Goal: Information Seeking & Learning: Understand process/instructions

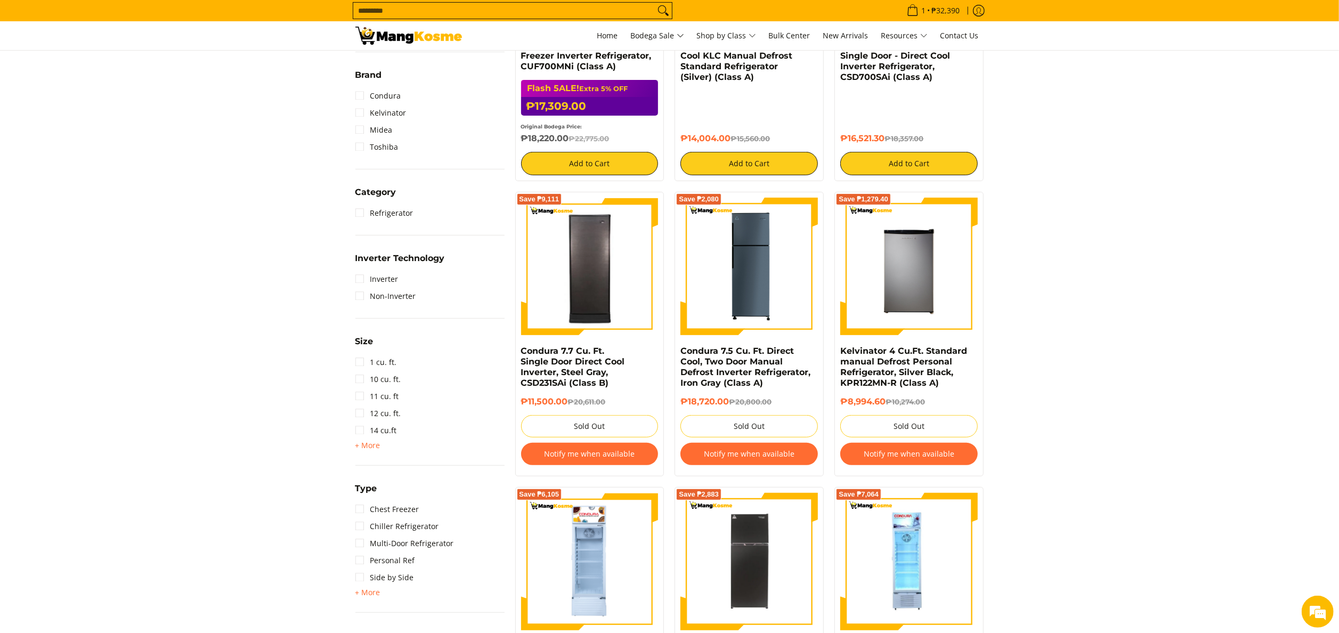
scroll to position [320, 0]
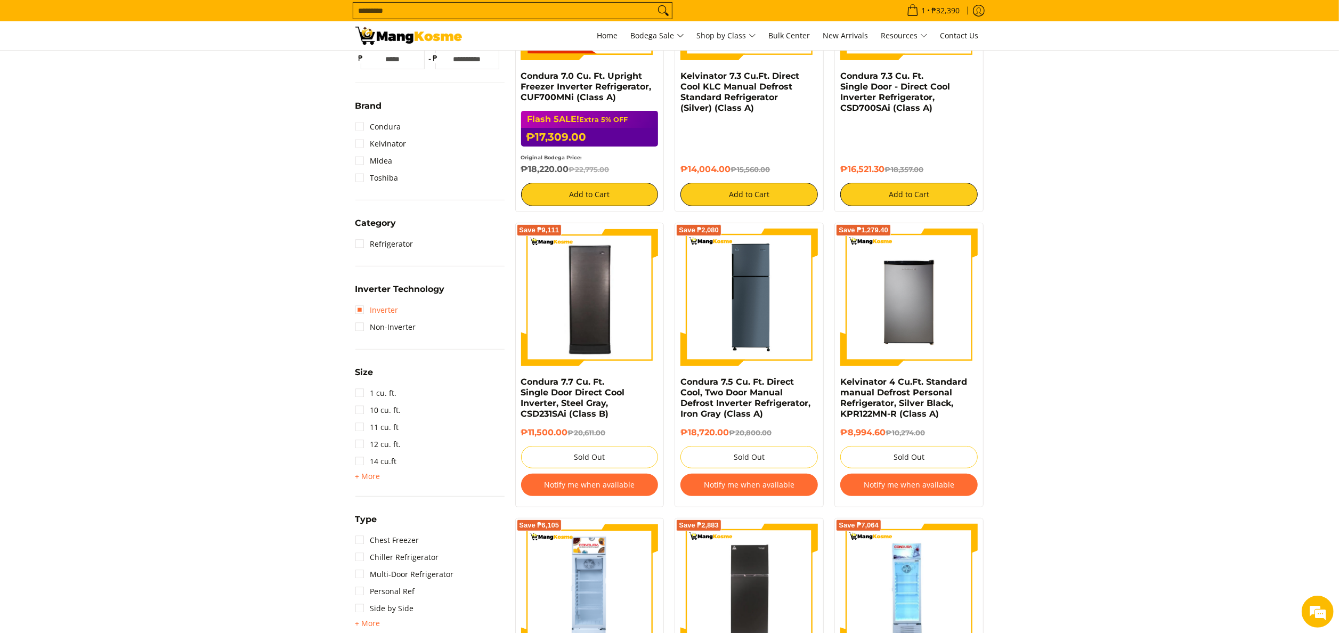
click at [382, 312] on link "Inverter" at bounding box center [376, 310] width 43 height 17
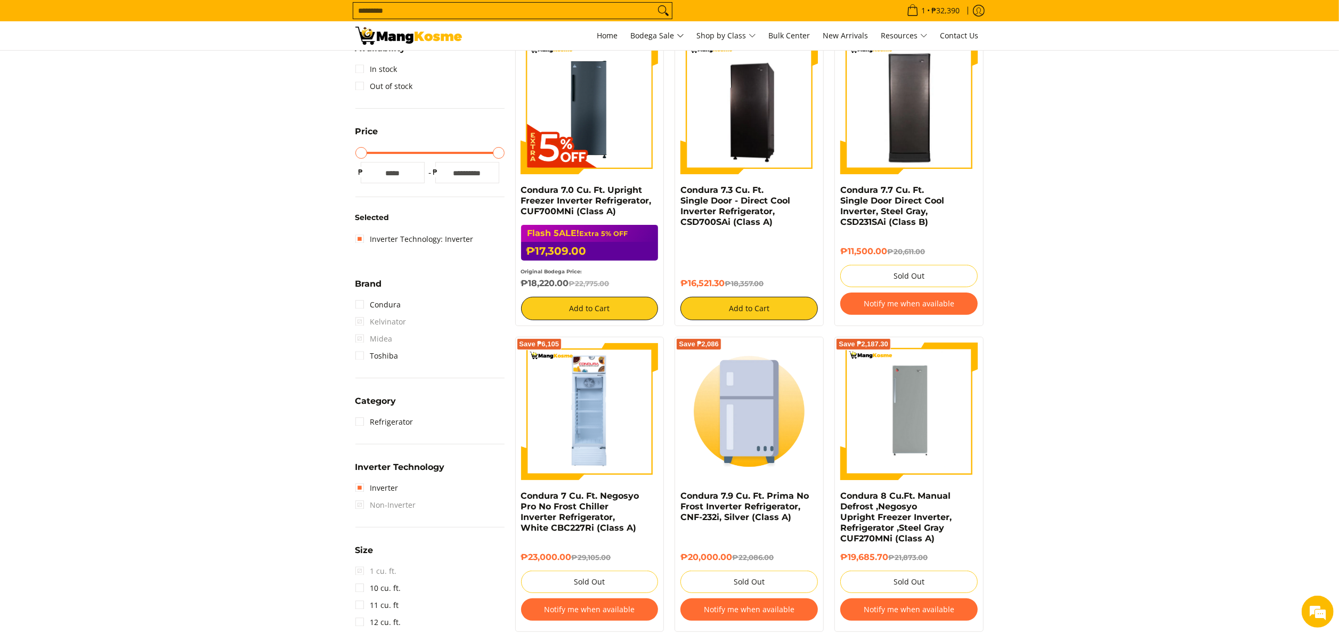
scroll to position [213, 0]
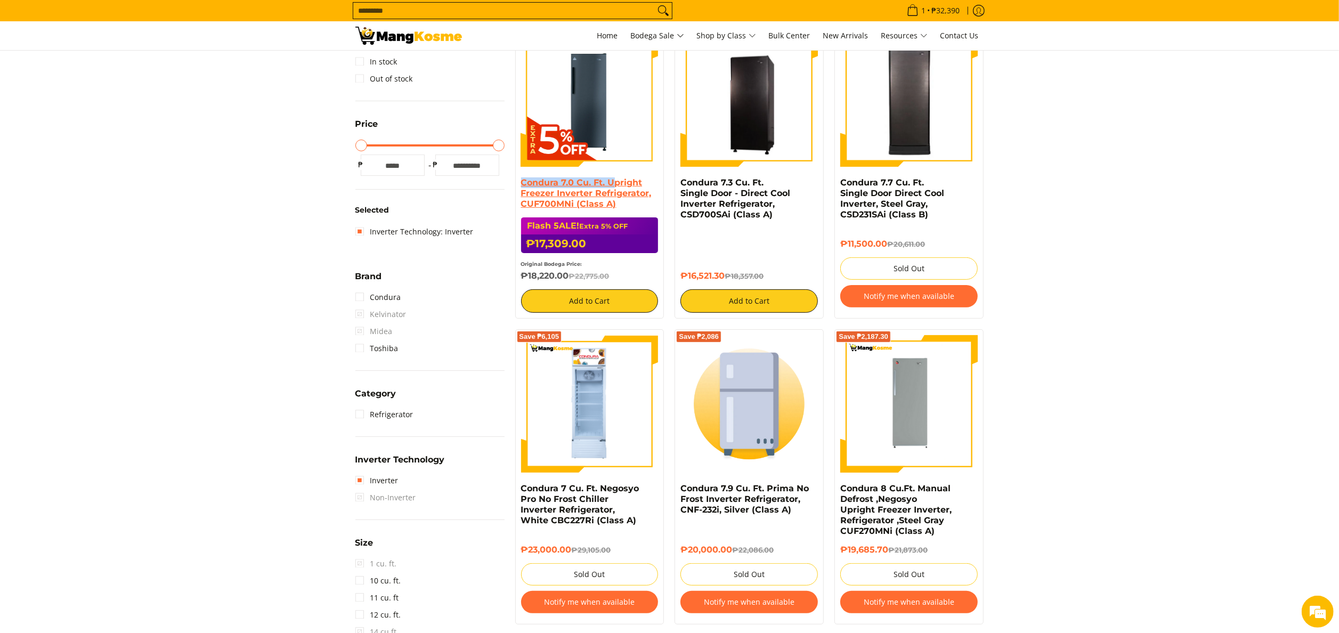
drag, startPoint x: 518, startPoint y: 178, endPoint x: 614, endPoint y: 181, distance: 95.4
click at [614, 181] on div "Save ₱5,466 Condura 7.0 Cu. Ft. Upright Freezer Inverter Refrigerator, CUF700MN…" at bounding box center [589, 170] width 149 height 295
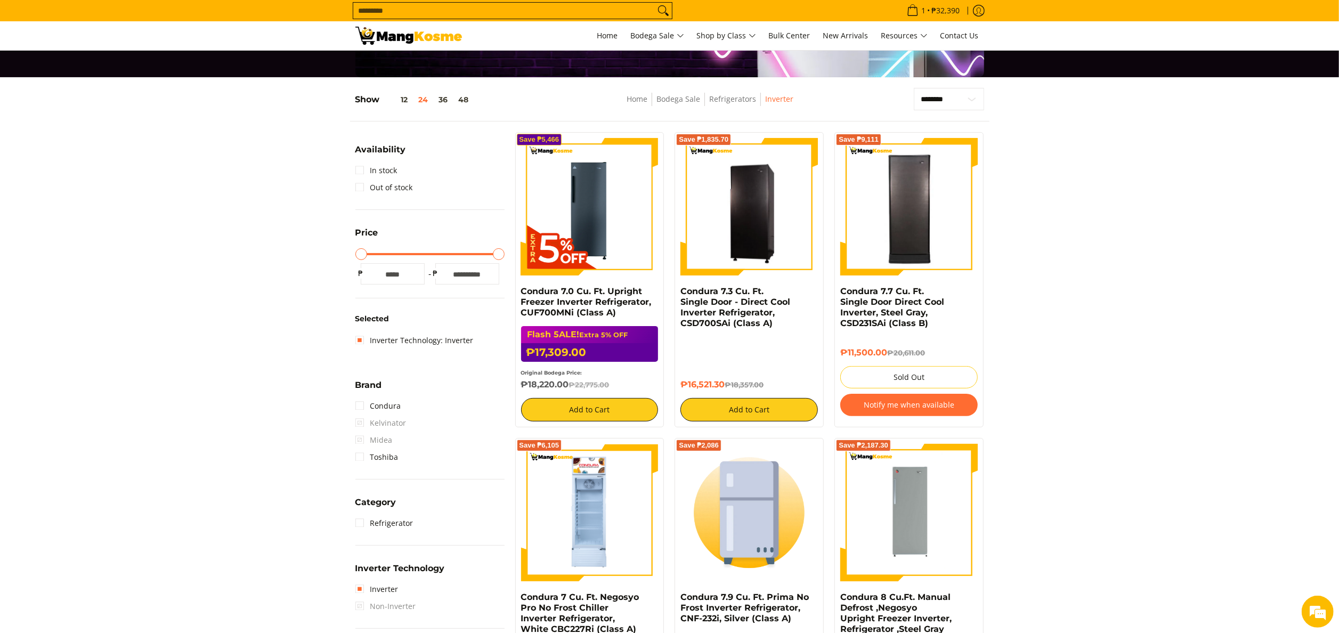
scroll to position [0, 0]
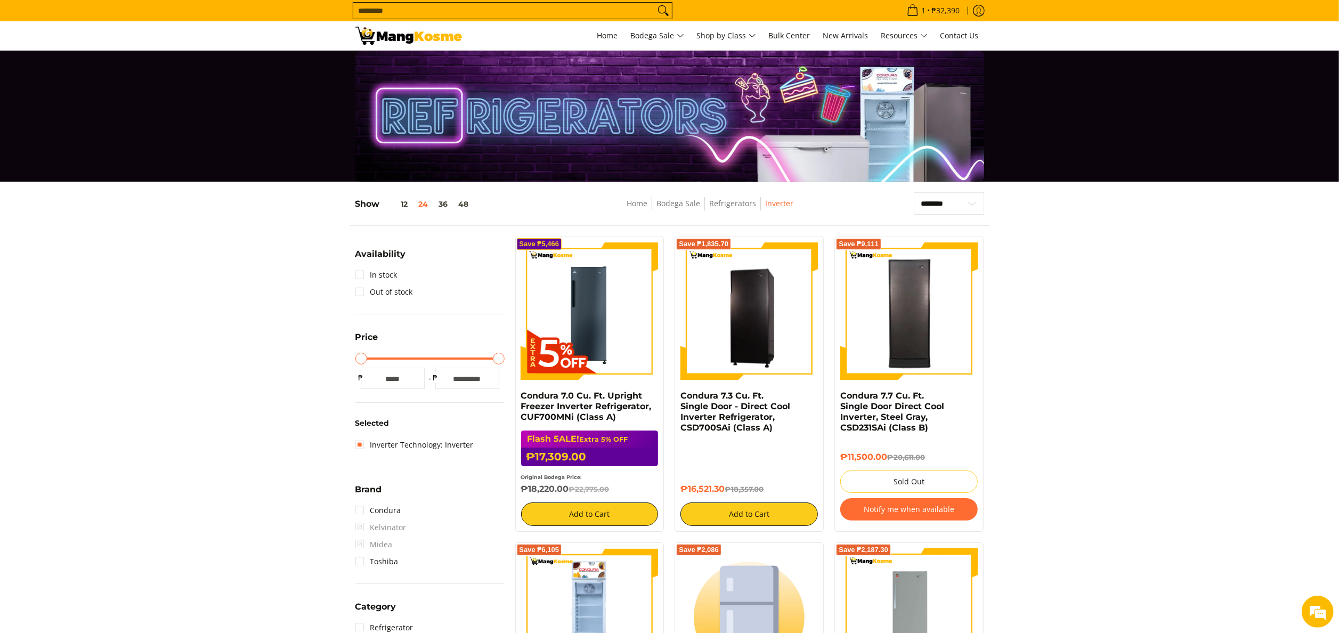
click at [403, 39] on img at bounding box center [408, 36] width 107 height 18
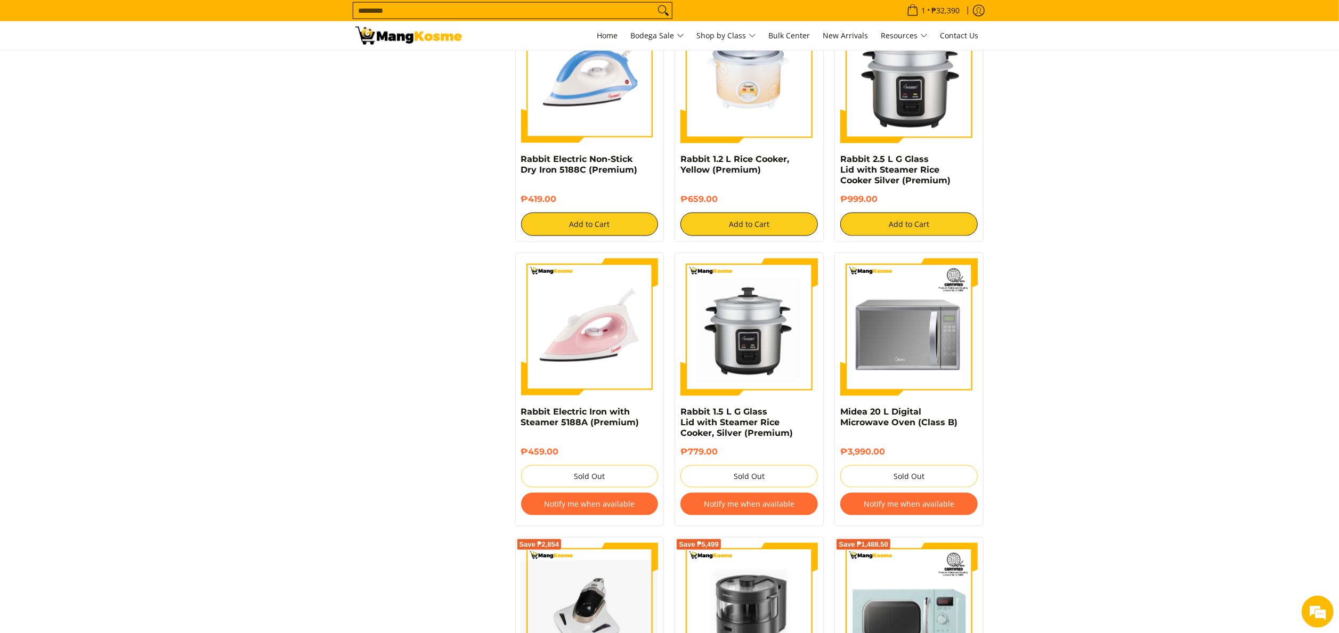
scroll to position [1705, 0]
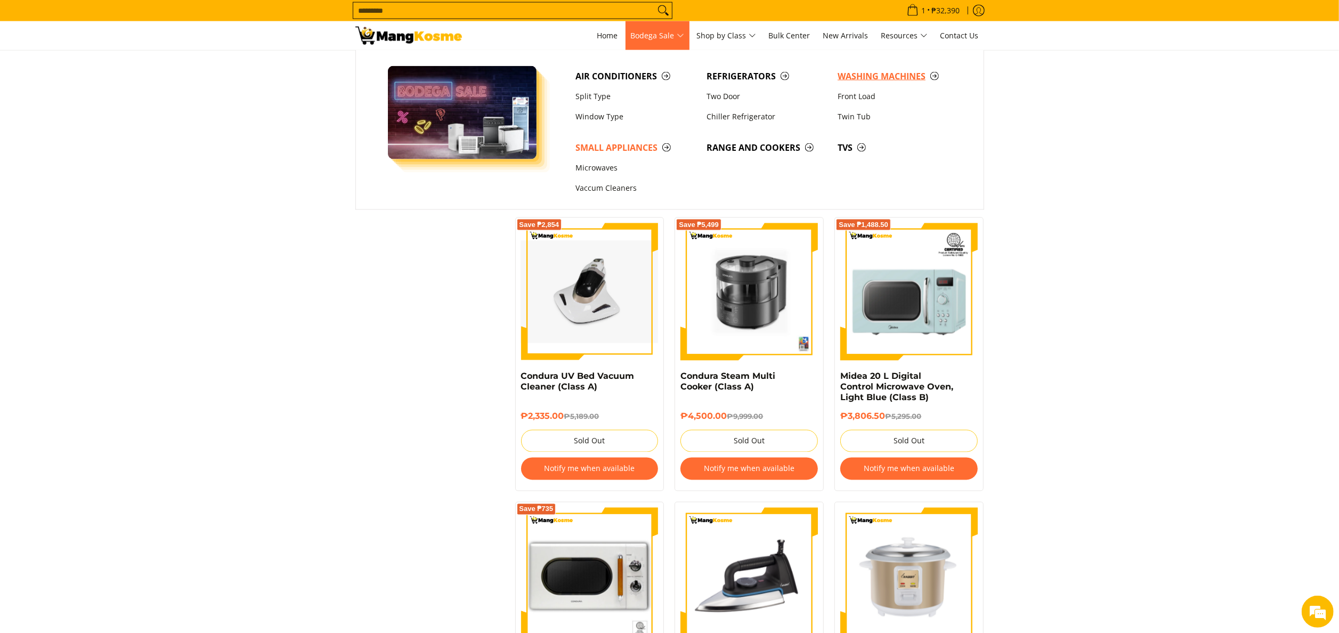
click at [847, 75] on span "Washing Machines" at bounding box center [898, 76] width 120 height 13
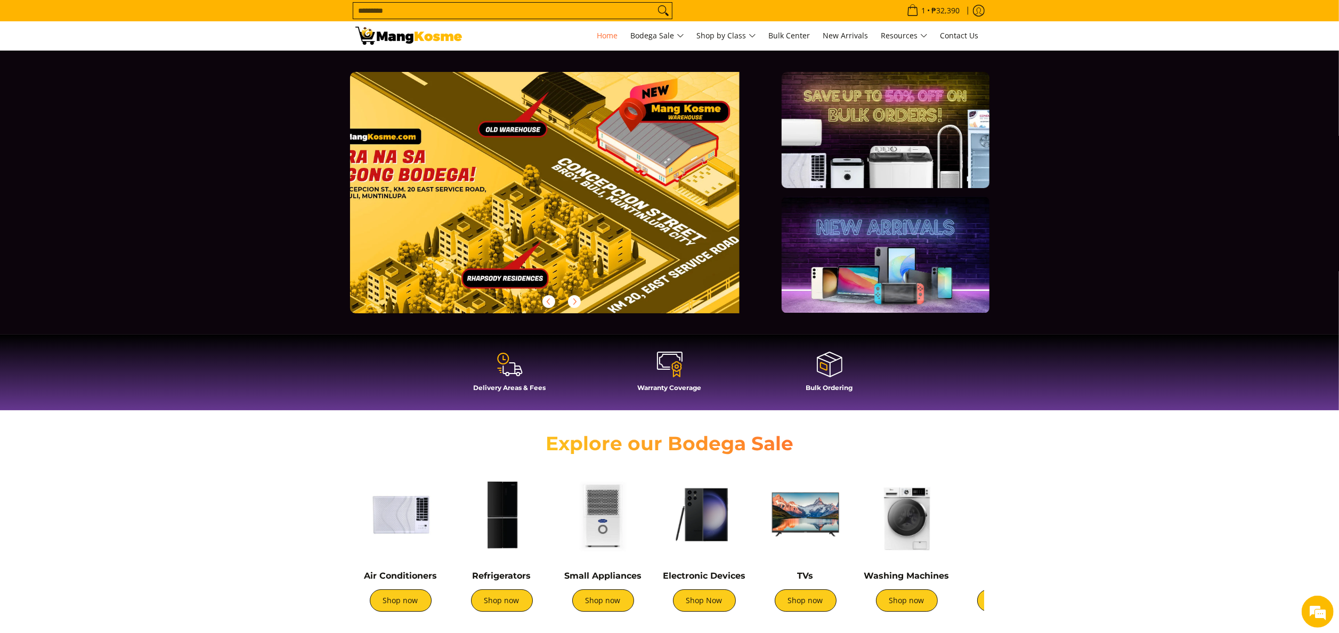
click at [410, 10] on input "Search..." at bounding box center [504, 11] width 302 height 16
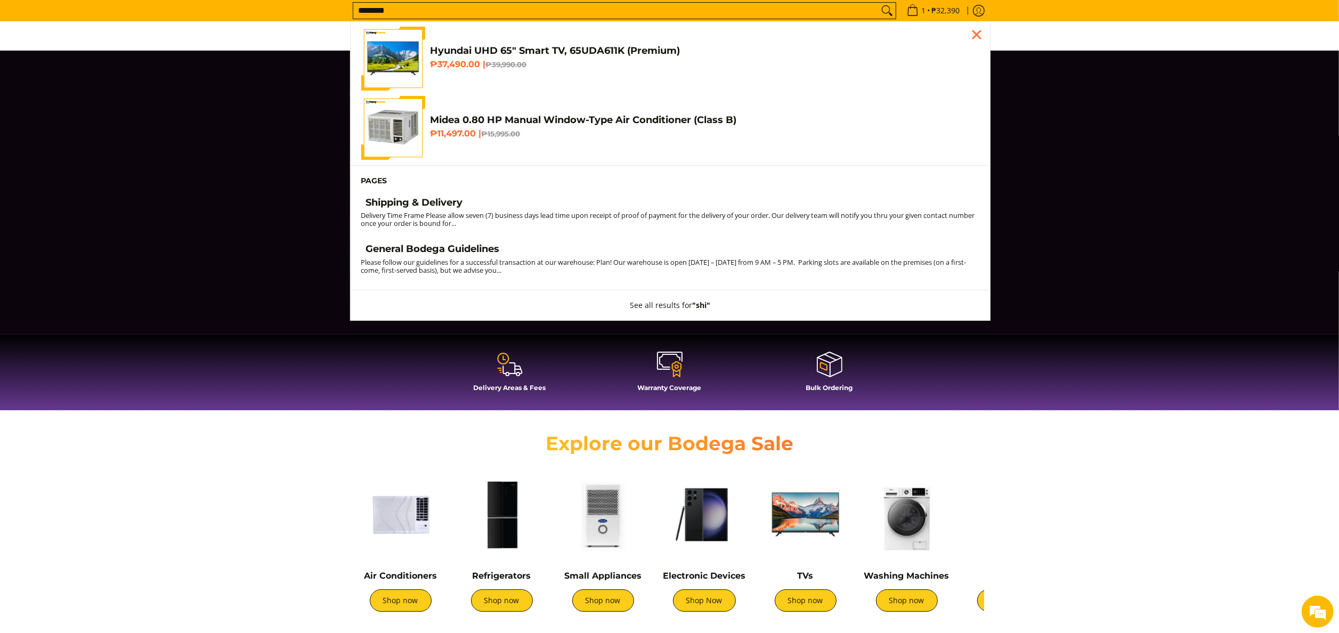
type input "********"
click at [879, 3] on button "Search" at bounding box center [887, 11] width 17 height 16
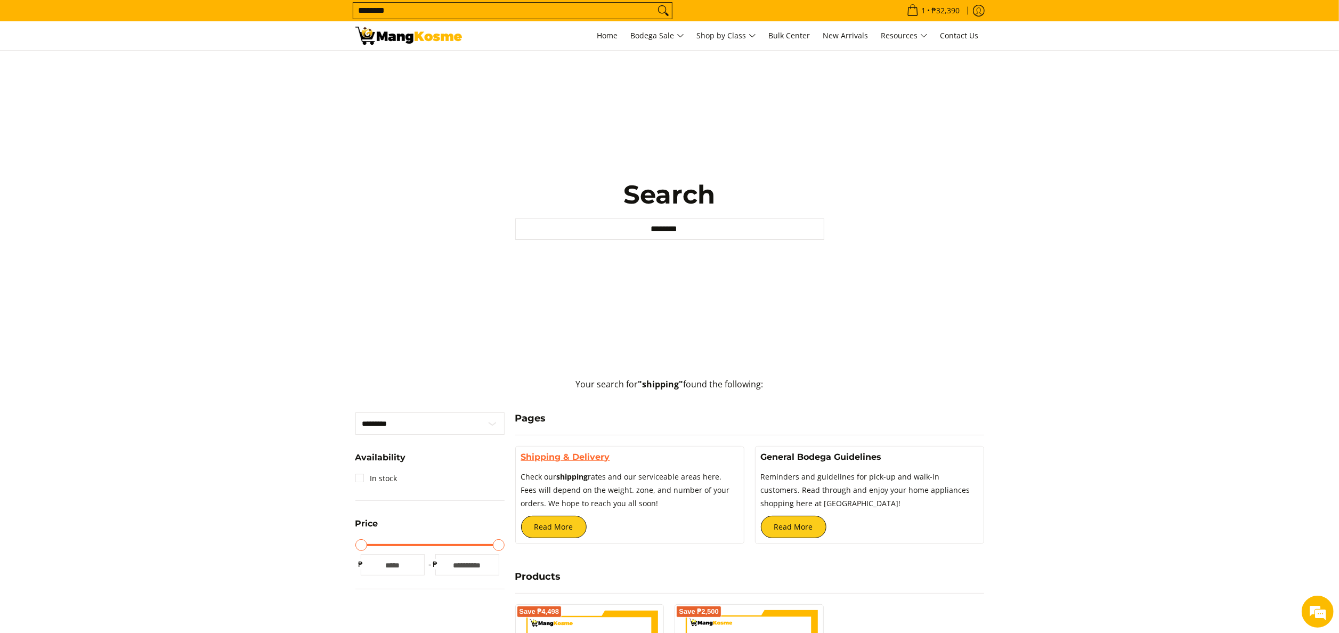
click at [601, 459] on link "Shipping & Delivery" at bounding box center [565, 457] width 89 height 10
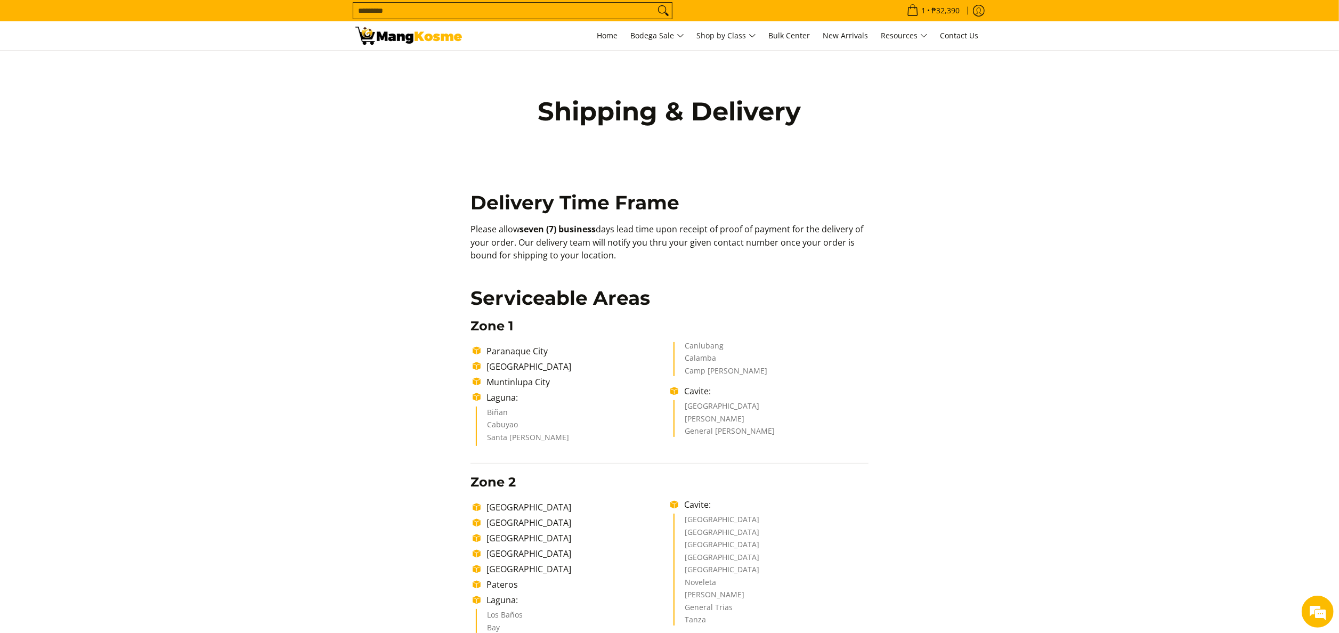
click at [222, 151] on div "Shipping & Delivery" at bounding box center [669, 130] width 1339 height 158
drag, startPoint x: 241, startPoint y: 135, endPoint x: 101, endPoint y: 53, distance: 162.6
click at [216, 123] on div "Shipping & Delivery" at bounding box center [669, 130] width 1339 height 158
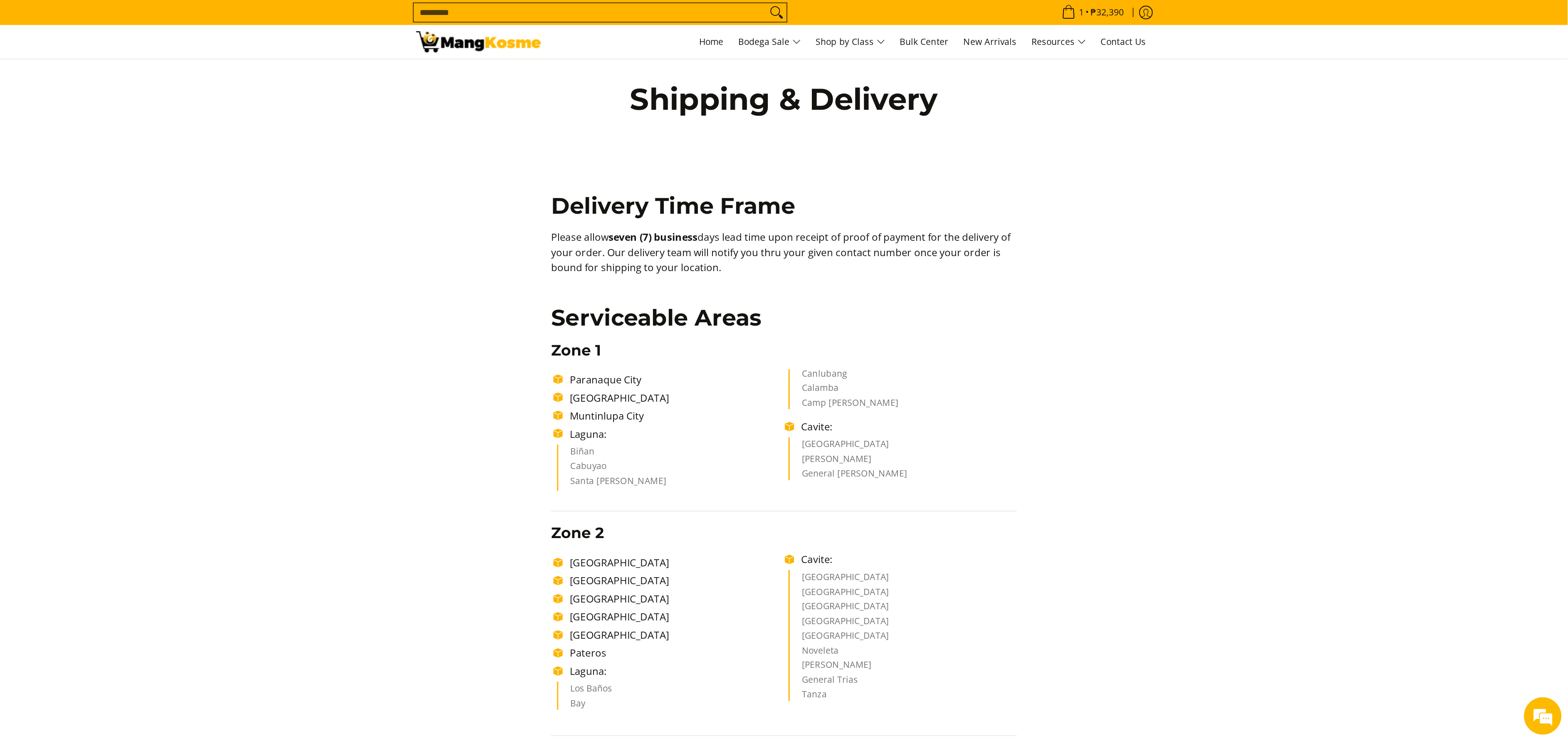
scroll to position [21, 0]
